Goal: Task Accomplishment & Management: Complete application form

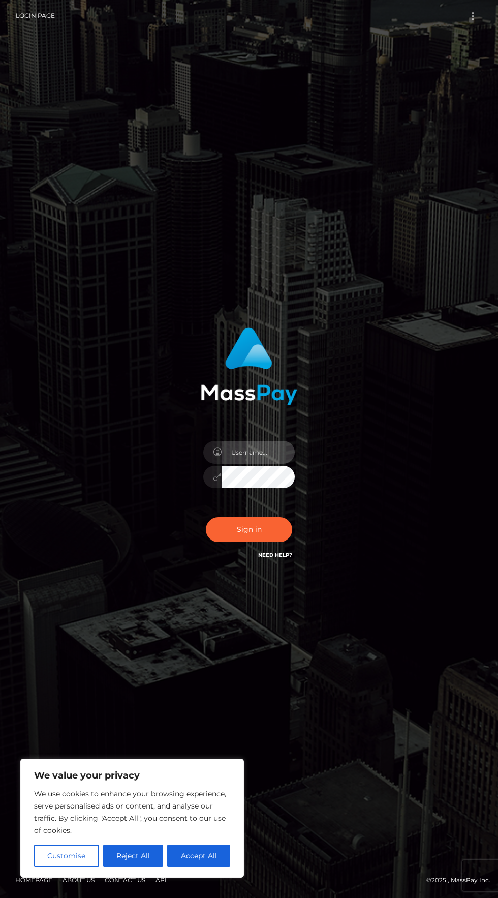
click at [239, 463] on input "text" at bounding box center [258, 452] width 73 height 23
type input "[EMAIL_ADDRESS][DOMAIN_NAME]"
click at [229, 542] on button "Sign in" at bounding box center [249, 529] width 86 height 25
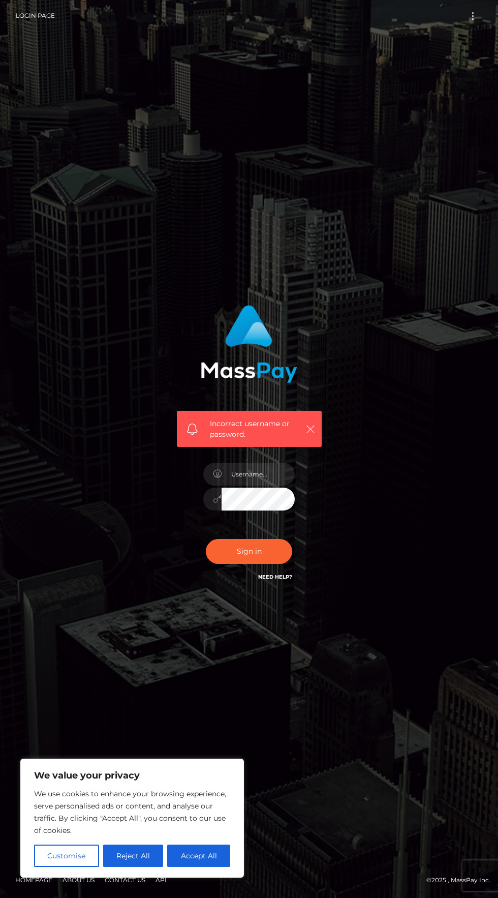
click at [316, 435] on button "button" at bounding box center [310, 428] width 13 height 13
click at [311, 434] on icon "button" at bounding box center [310, 429] width 10 height 10
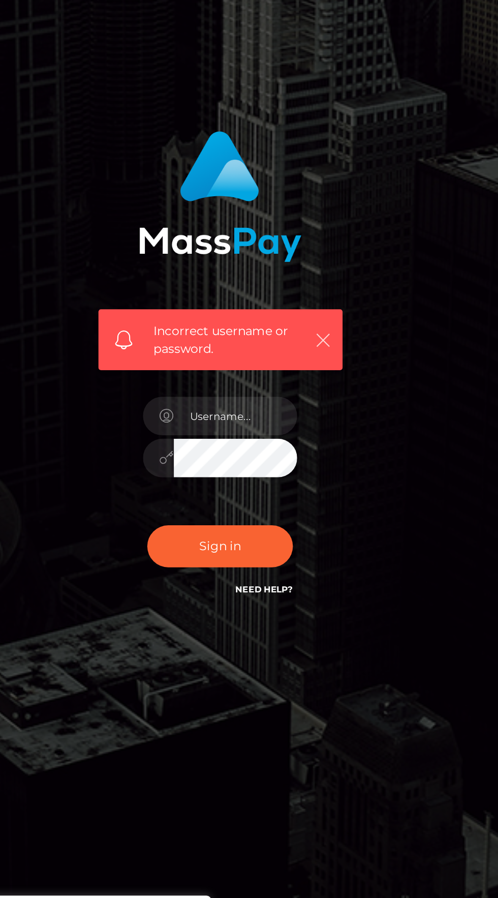
scroll to position [20, 0]
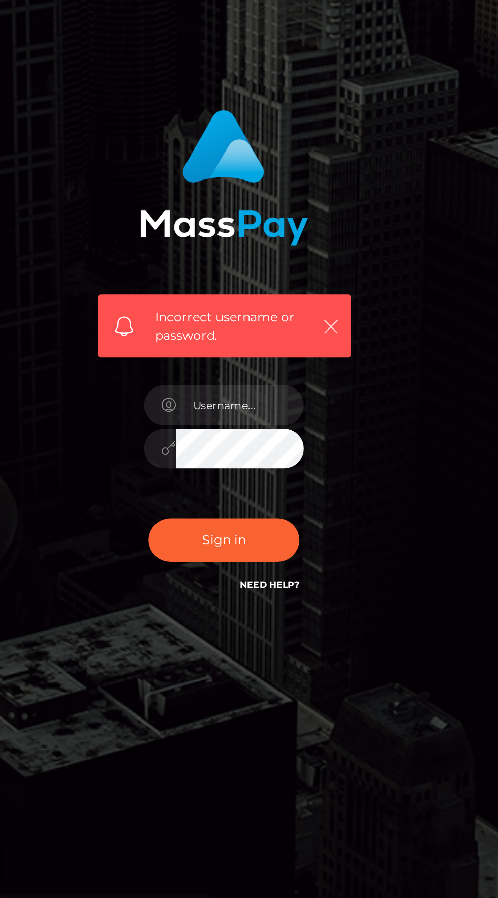
click at [307, 434] on icon "button" at bounding box center [310, 429] width 10 height 10
click at [305, 434] on icon "button" at bounding box center [310, 429] width 10 height 10
click at [237, 485] on input "text" at bounding box center [258, 473] width 73 height 23
type input "eroticmassage548@gmail.com"
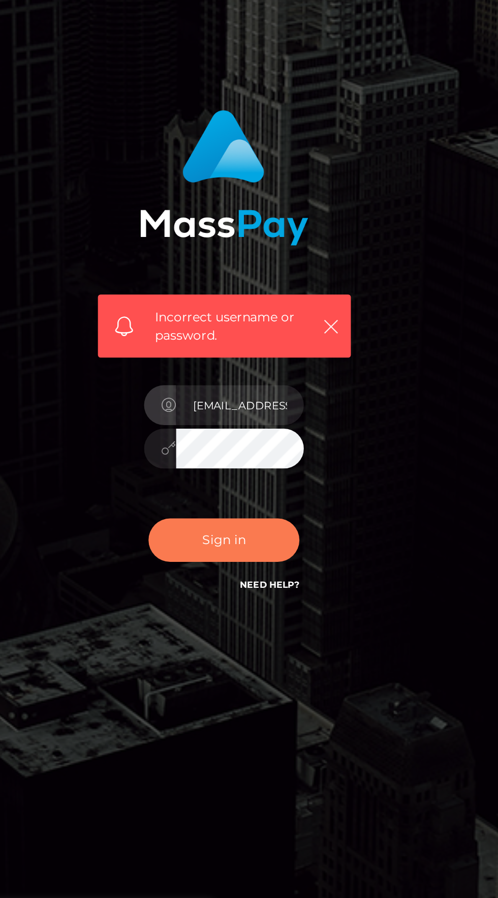
click at [235, 564] on button "Sign in" at bounding box center [249, 551] width 86 height 25
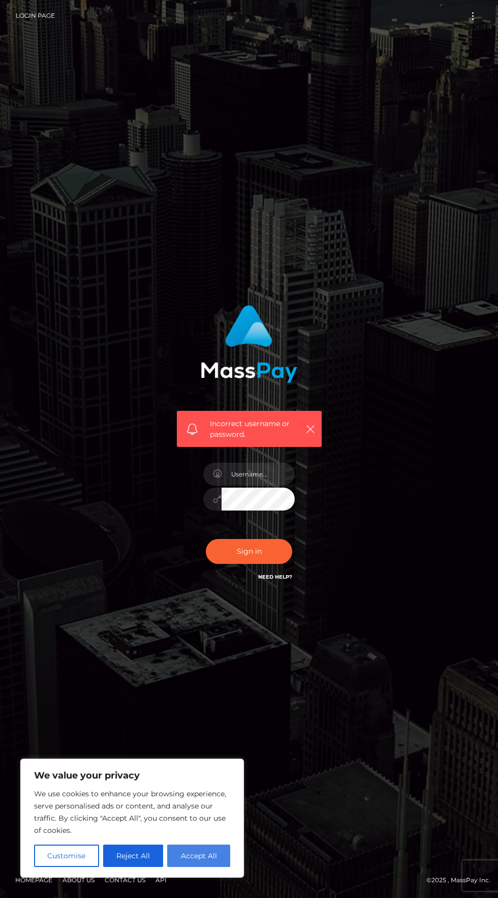
click at [192, 853] on button "Accept All" at bounding box center [198, 855] width 63 height 22
checkbox input "true"
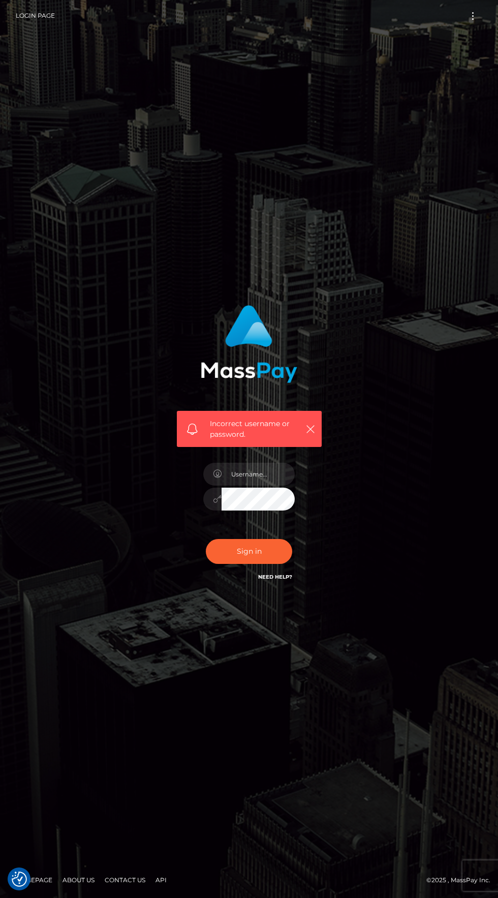
click at [218, 478] on icon at bounding box center [217, 474] width 9 height 8
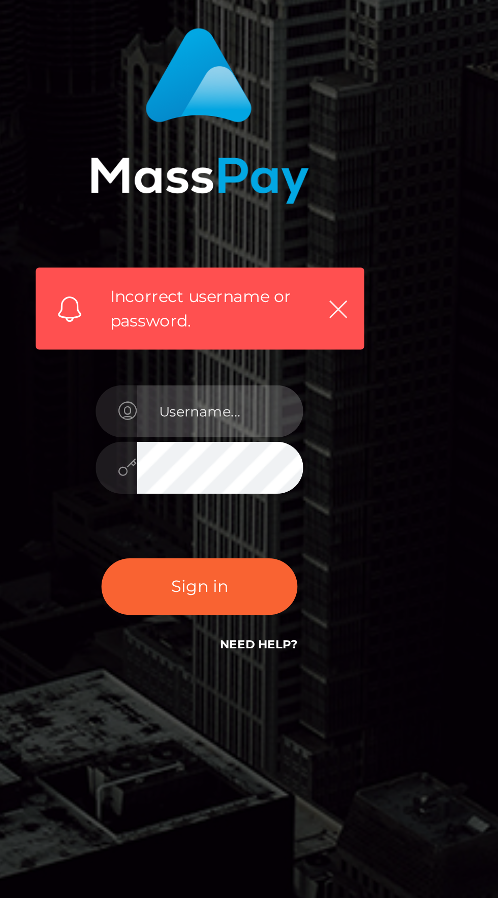
click at [255, 485] on input "text" at bounding box center [258, 473] width 73 height 23
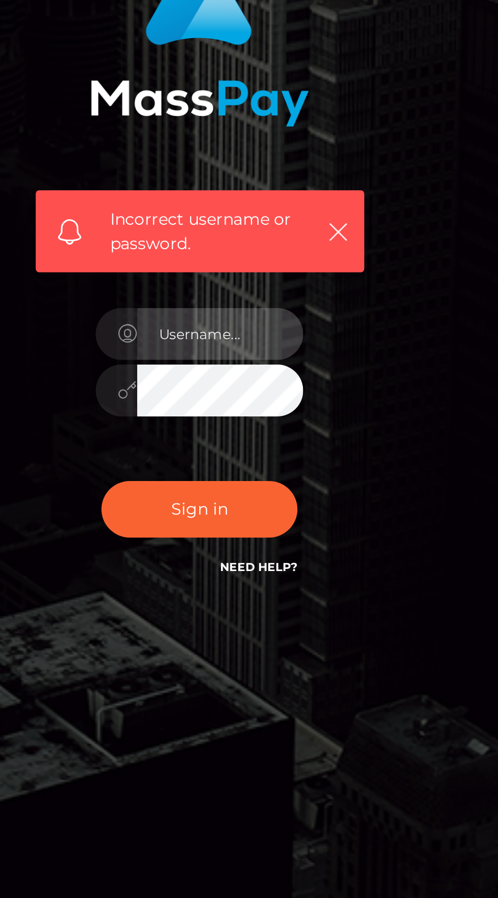
type input "[EMAIL_ADDRESS][DOMAIN_NAME]"
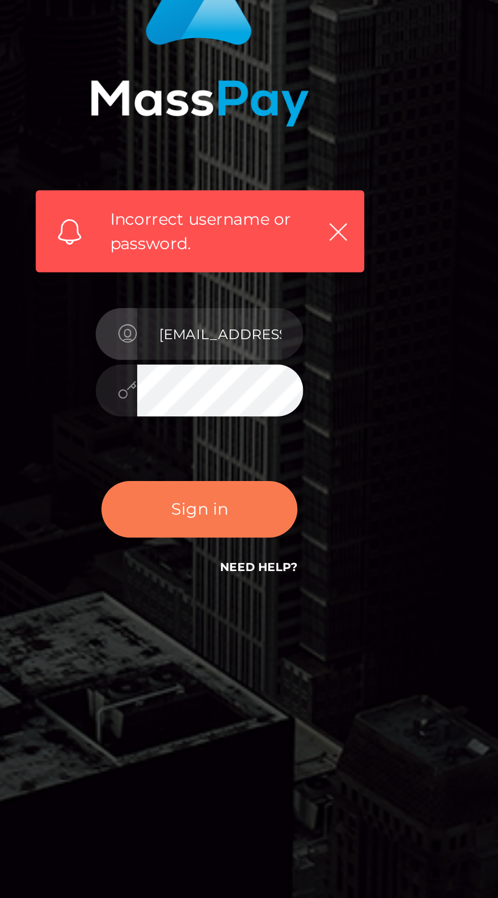
click at [230, 564] on button "Sign in" at bounding box center [249, 551] width 86 height 25
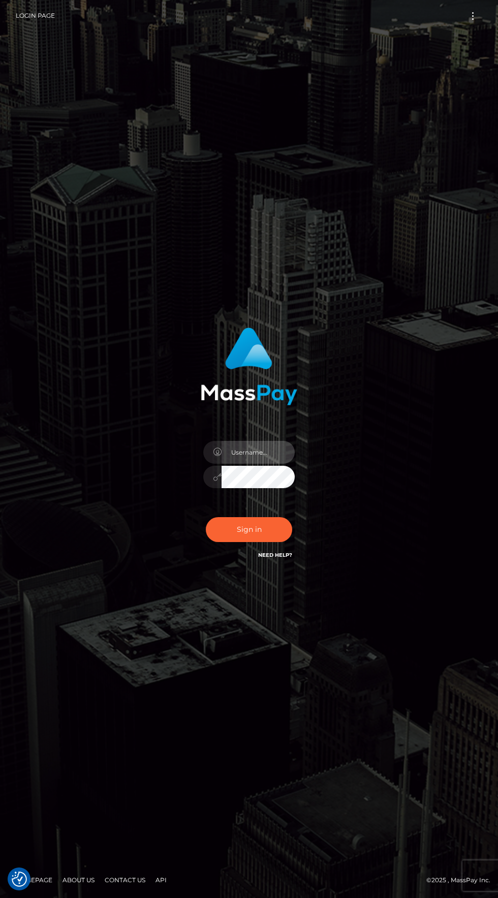
click at [256, 463] on input "text" at bounding box center [258, 452] width 73 height 23
type input "[EMAIL_ADDRESS][DOMAIN_NAME]"
click at [234, 542] on button "Sign in" at bounding box center [249, 529] width 86 height 25
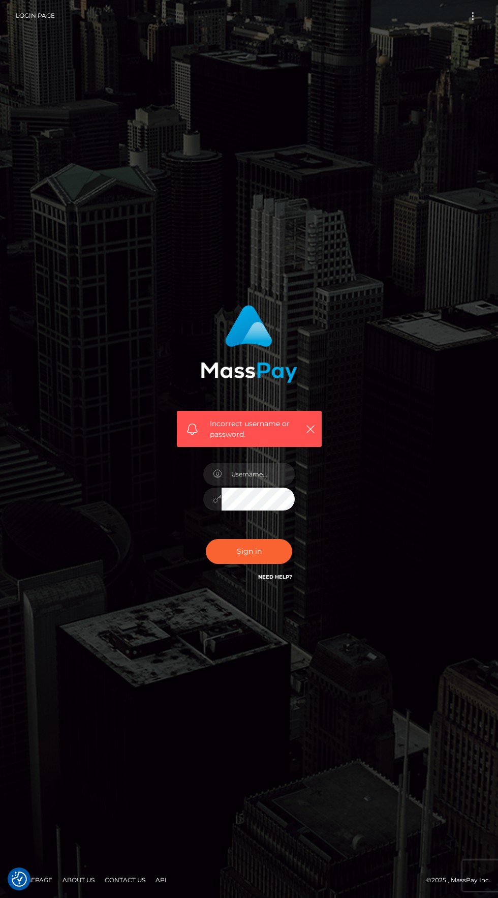
click at [270, 580] on link "Need Help?" at bounding box center [275, 576] width 34 height 7
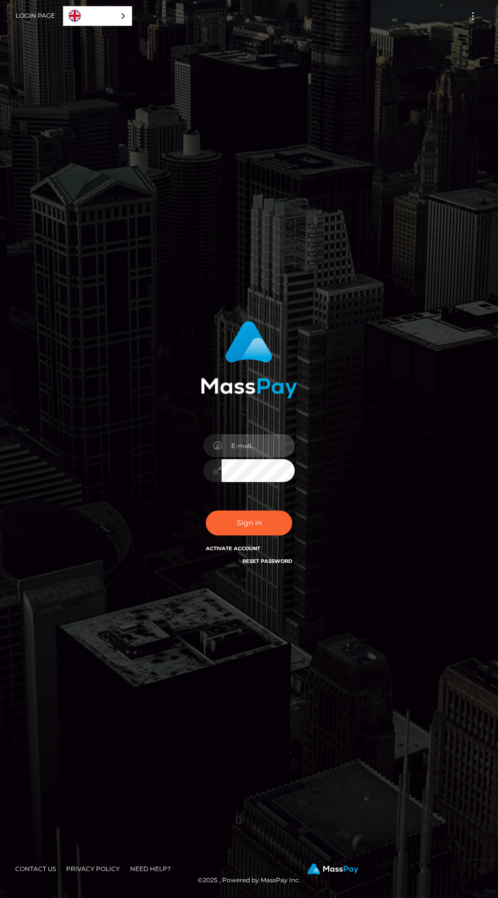
click at [252, 457] on input "email" at bounding box center [258, 445] width 73 height 23
click at [264, 457] on input "email" at bounding box center [258, 445] width 73 height 23
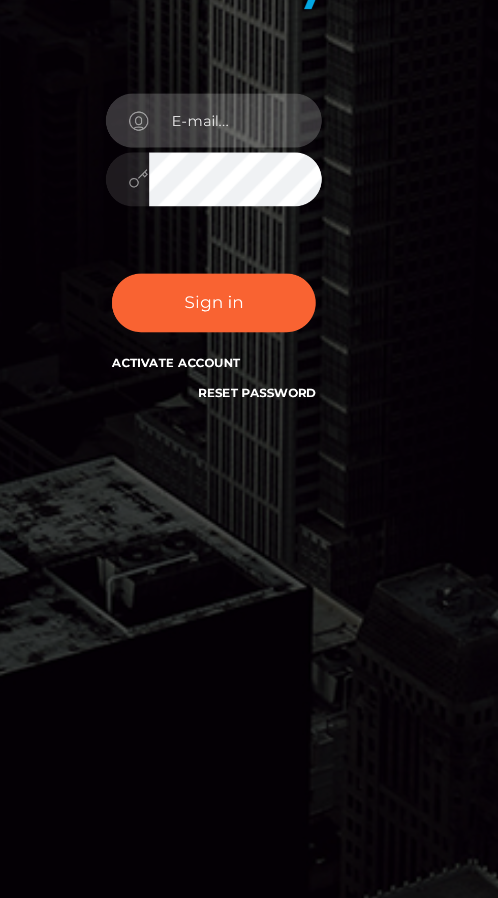
type input "[EMAIL_ADDRESS][DOMAIN_NAME]"
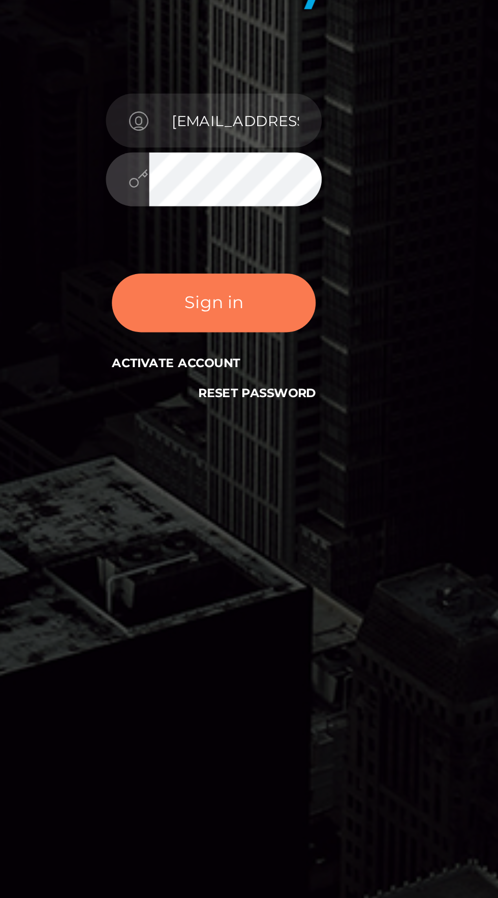
click at [261, 535] on button "Sign in" at bounding box center [249, 522] width 86 height 25
